Goal: Task Accomplishment & Management: Use online tool/utility

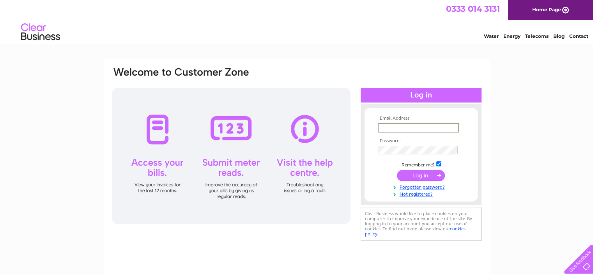
click at [394, 127] on input "text" at bounding box center [418, 127] width 81 height 9
type input "[EMAIL_ADDRESS][DOMAIN_NAME]"
click at [397, 170] on input "submit" at bounding box center [421, 175] width 48 height 11
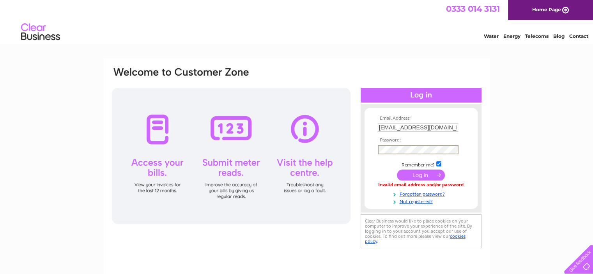
click at [397, 170] on input "submit" at bounding box center [421, 175] width 48 height 11
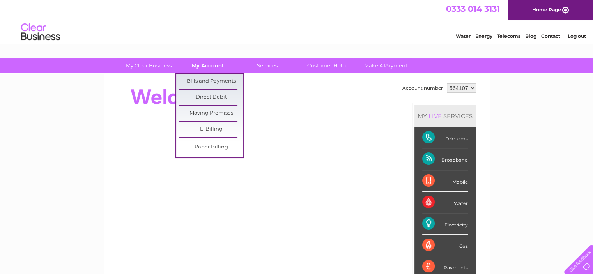
click at [213, 65] on link "My Account" at bounding box center [208, 66] width 64 height 14
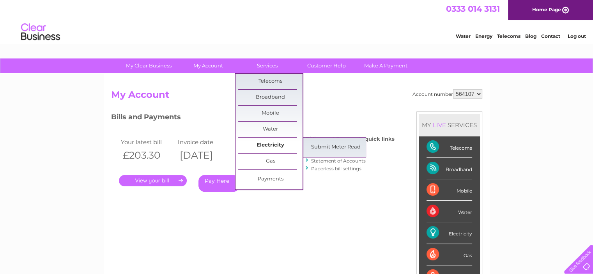
click at [272, 146] on link "Electricity" at bounding box center [270, 146] width 64 height 16
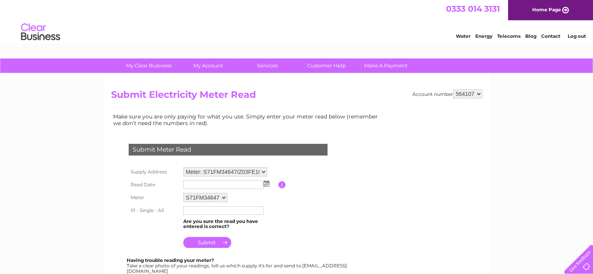
click at [266, 183] on img at bounding box center [267, 184] width 6 height 6
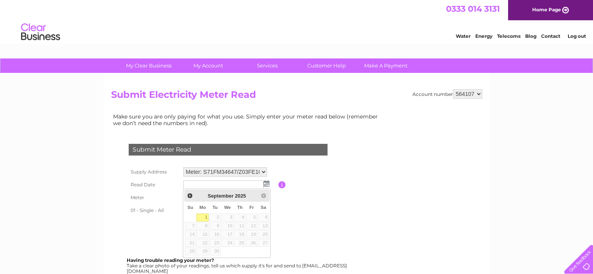
click at [206, 215] on link "1" at bounding box center [203, 218] width 12 height 8
type input "2025/09/01"
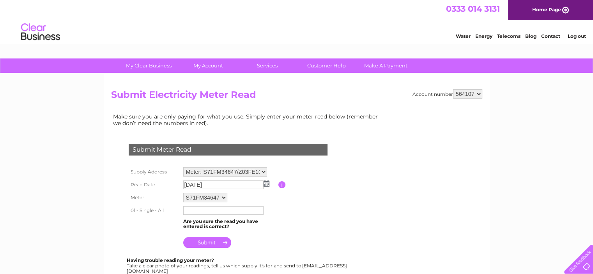
click at [217, 210] on input "text" at bounding box center [223, 210] width 80 height 9
type input "03138"
click at [214, 240] on input "submit" at bounding box center [207, 243] width 48 height 11
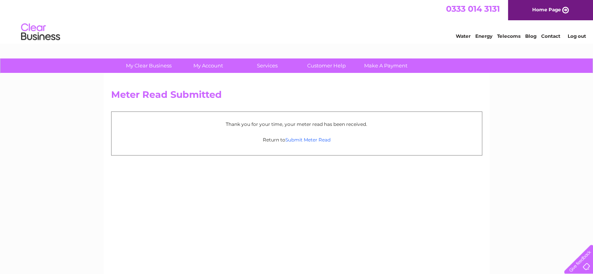
click at [307, 139] on link "Submit Meter Read" at bounding box center [308, 140] width 45 height 6
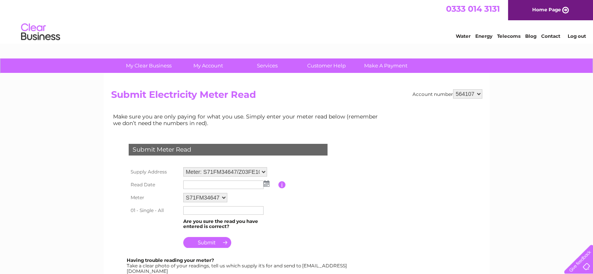
click at [225, 200] on select "S71FM34647 Z03FE10630" at bounding box center [205, 197] width 44 height 9
select select "167536"
click at [183, 193] on select "S71FM34647 Z03FE10630" at bounding box center [205, 198] width 45 height 10
click at [267, 183] on img at bounding box center [267, 184] width 6 height 6
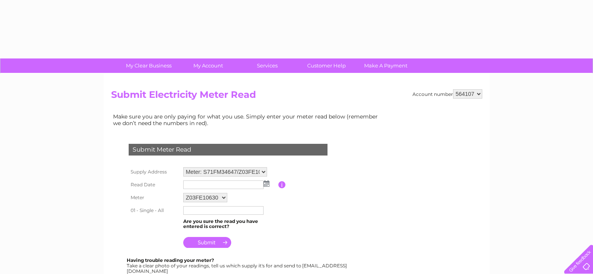
click at [267, 183] on img at bounding box center [267, 184] width 6 height 6
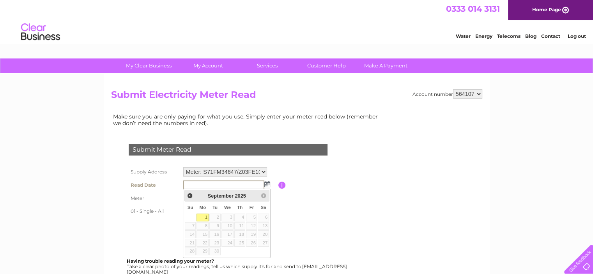
click at [203, 217] on link "1" at bounding box center [203, 218] width 12 height 8
type input "2025/09/01"
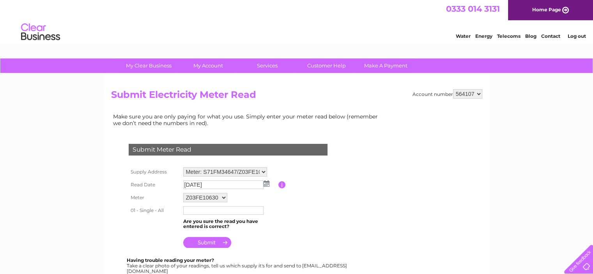
click at [208, 210] on input "text" at bounding box center [223, 210] width 80 height 9
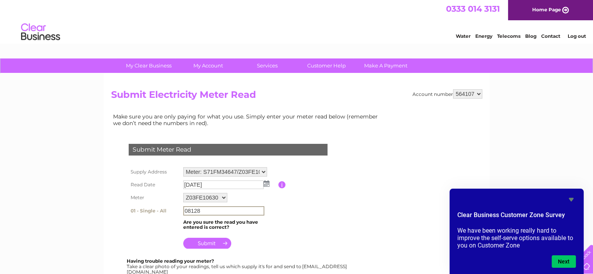
type input "08128"
click at [221, 245] on input "submit" at bounding box center [207, 243] width 48 height 11
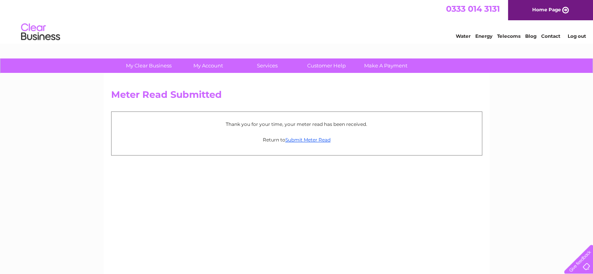
click at [576, 36] on link "Log out" at bounding box center [577, 36] width 18 height 6
